Goal: Navigation & Orientation: Find specific page/section

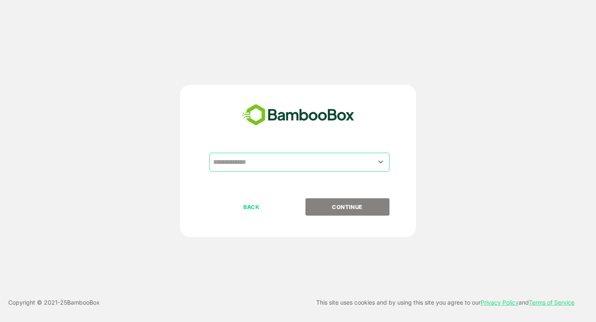
click at [262, 158] on input "text" at bounding box center [299, 162] width 177 height 16
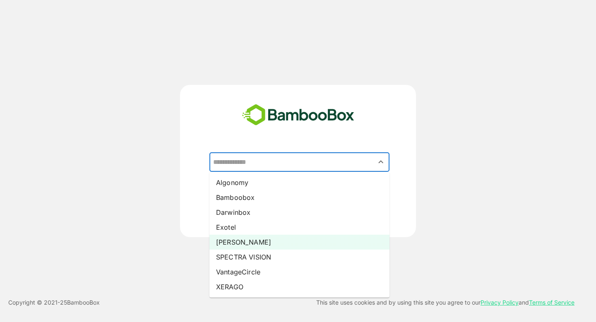
click at [242, 236] on li "[PERSON_NAME]" at bounding box center [299, 242] width 180 height 15
type input "*****"
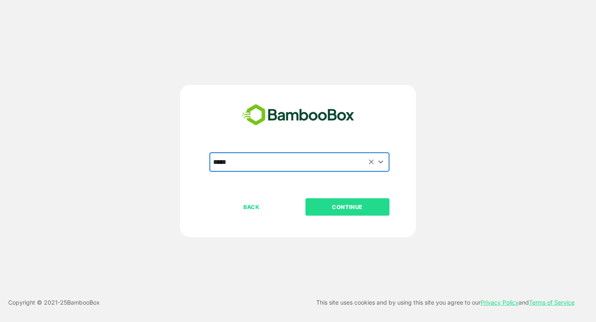
click at [352, 210] on p "CONTINUE" at bounding box center [347, 206] width 83 height 9
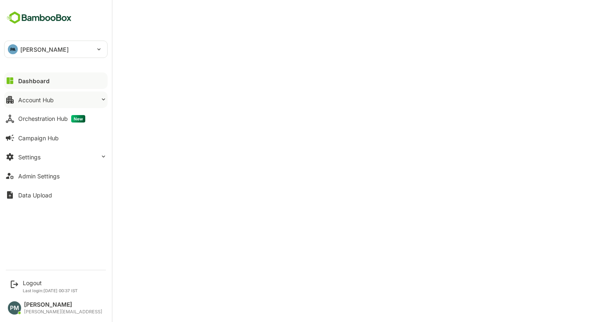
click at [65, 105] on button "Account Hub" at bounding box center [55, 99] width 103 height 17
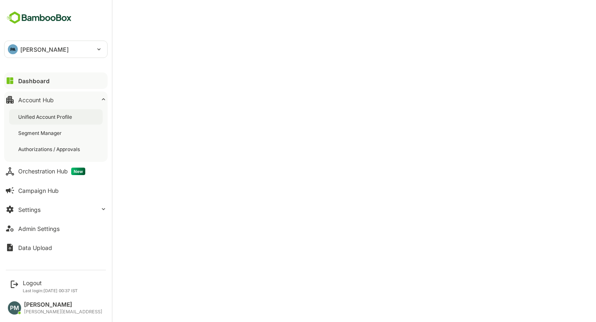
click at [71, 118] on div "Unified Account Profile" at bounding box center [45, 116] width 55 height 7
click at [55, 77] on button "Dashboard" at bounding box center [55, 80] width 103 height 17
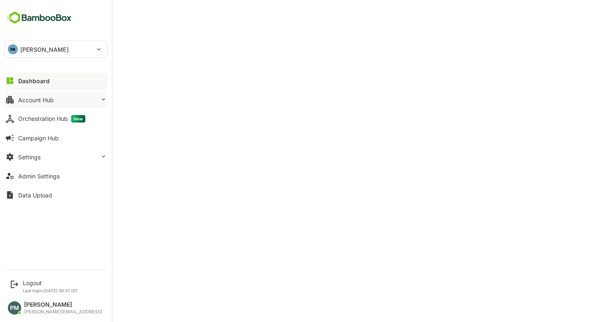
click at [74, 104] on button "Account Hub" at bounding box center [55, 99] width 103 height 17
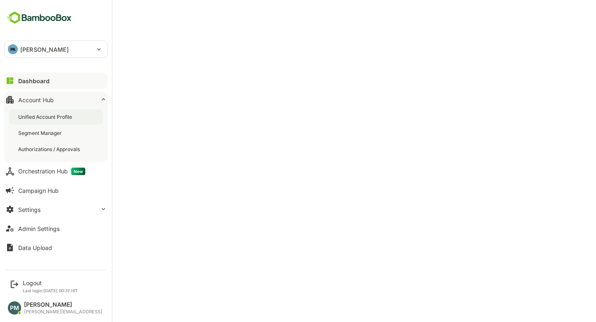
click at [80, 118] on div "Unified Account Profile" at bounding box center [55, 116] width 93 height 15
click at [29, 84] on div "Dashboard" at bounding box center [33, 80] width 30 height 7
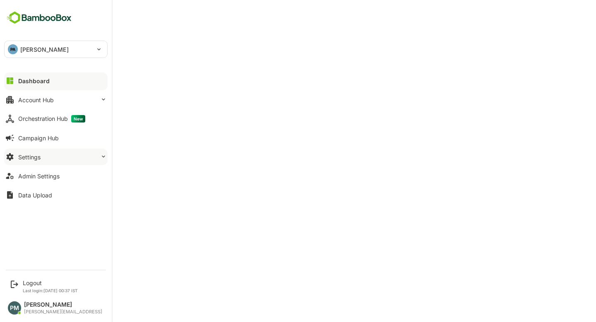
click at [60, 157] on button "Settings" at bounding box center [55, 157] width 103 height 17
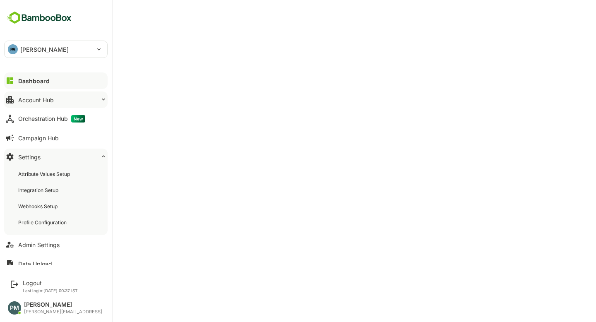
click at [64, 100] on button "Account Hub" at bounding box center [55, 99] width 103 height 17
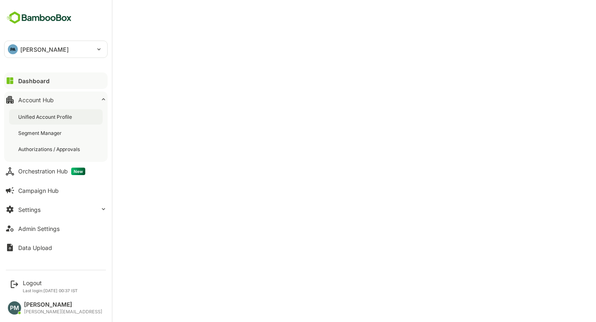
click at [74, 119] on div "Unified Account Profile" at bounding box center [55, 116] width 93 height 15
